Goal: Check status: Check status

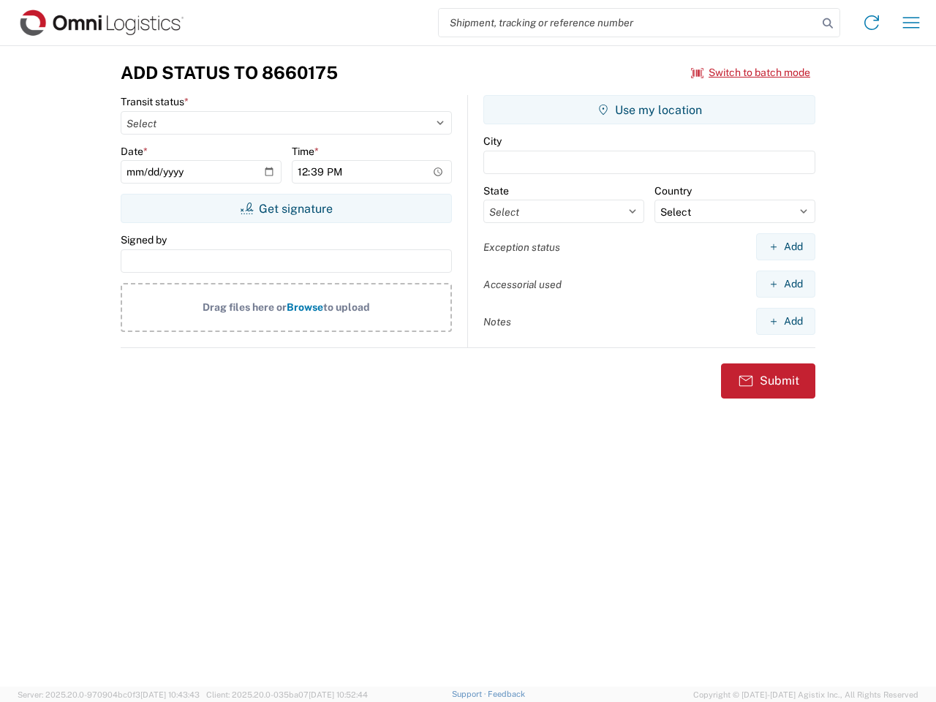
click at [628, 23] on input "search" at bounding box center [628, 23] width 379 height 28
click at [828, 23] on icon at bounding box center [828, 23] width 20 height 20
click at [872, 23] on icon at bounding box center [871, 22] width 23 height 23
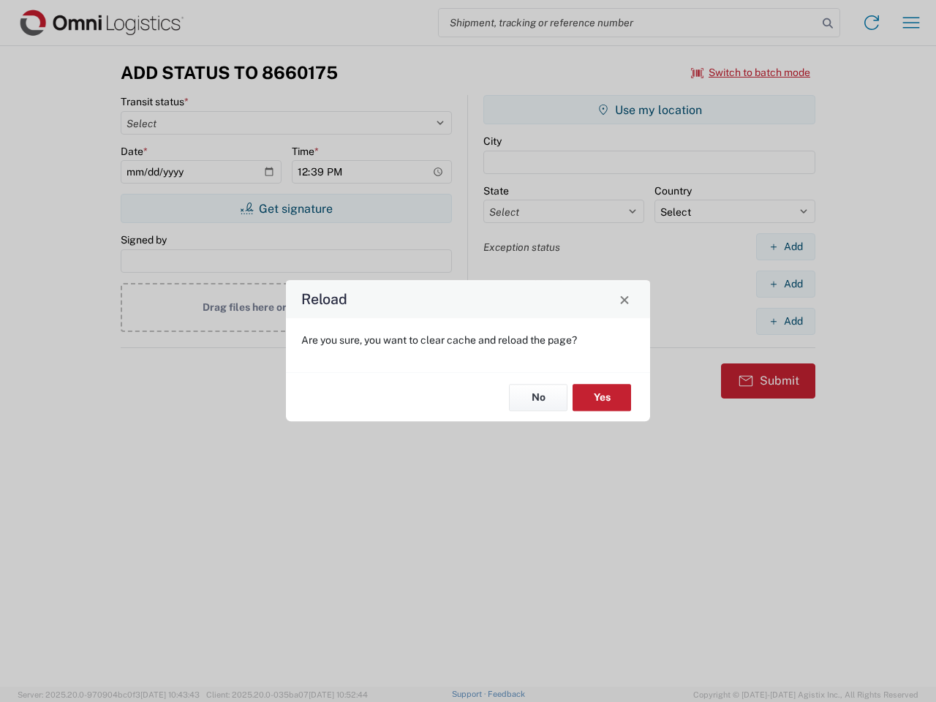
click at [751, 72] on div "Reload Are you sure, you want to clear cache and reload the page? No Yes" at bounding box center [468, 351] width 936 height 702
click at [286, 208] on div "Reload Are you sure, you want to clear cache and reload the page? No Yes" at bounding box center [468, 351] width 936 height 702
click at [649, 110] on div "Reload Are you sure, you want to clear cache and reload the page? No Yes" at bounding box center [468, 351] width 936 height 702
click at [786, 246] on div "Reload Are you sure, you want to clear cache and reload the page? No Yes" at bounding box center [468, 351] width 936 height 702
click at [786, 284] on div "Reload Are you sure, you want to clear cache and reload the page? No Yes" at bounding box center [468, 351] width 936 height 702
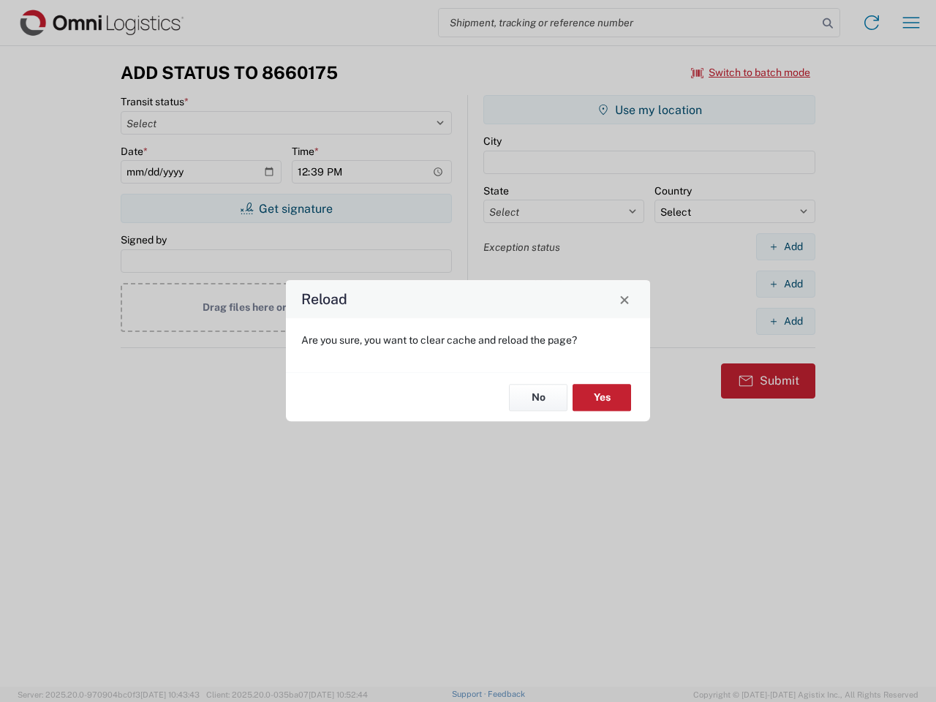
click at [786, 321] on div "Reload Are you sure, you want to clear cache and reload the page? No Yes" at bounding box center [468, 351] width 936 height 702
